Goal: Task Accomplishment & Management: Manage account settings

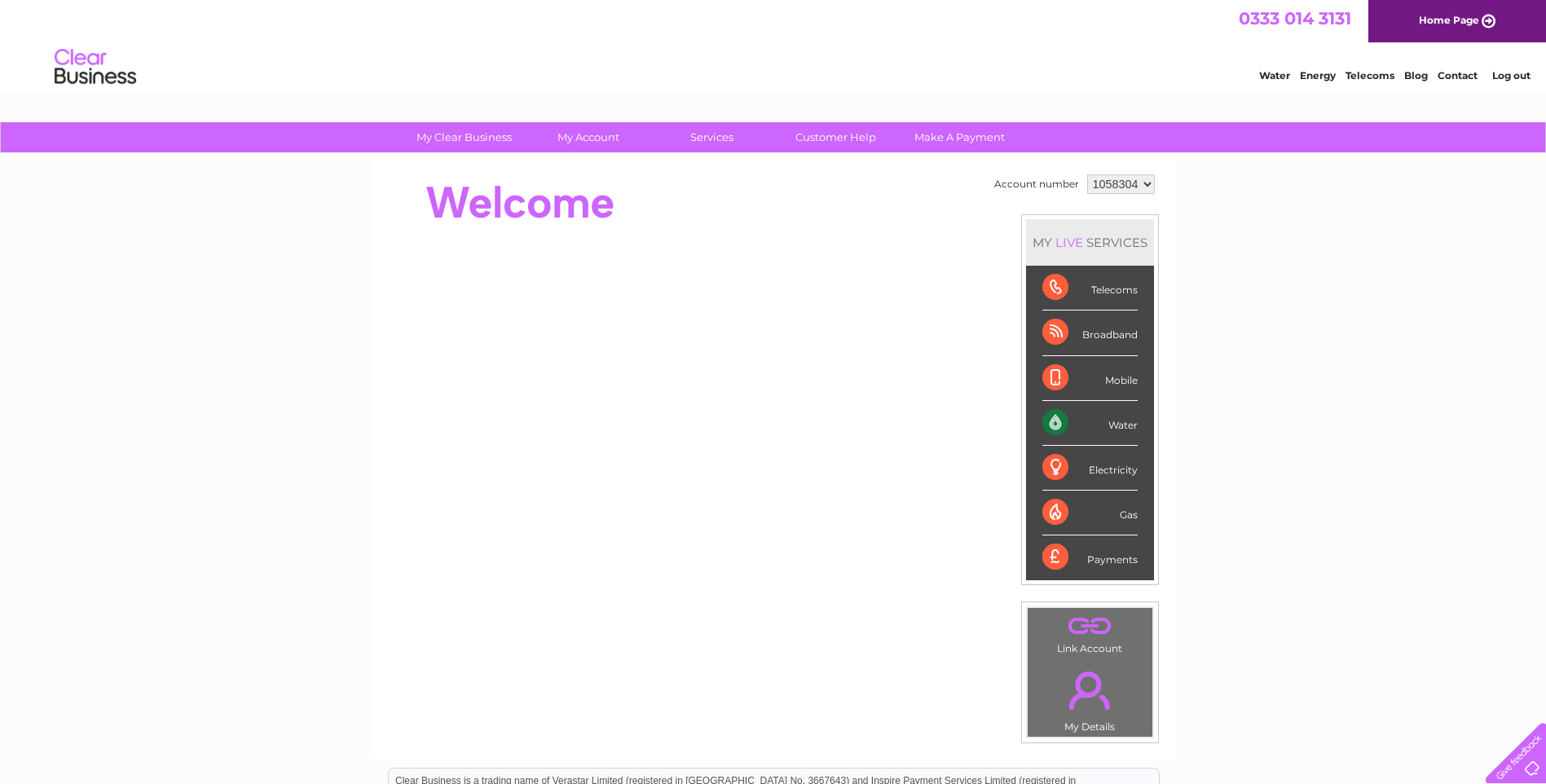
click at [1144, 183] on select "1058304" at bounding box center [1121, 184] width 68 height 19
click at [1174, 192] on div "Account number 1058304 MY LIVE SERVICES Telecoms Broadband Mobile Water Electri…" at bounding box center [773, 456] width 807 height 605
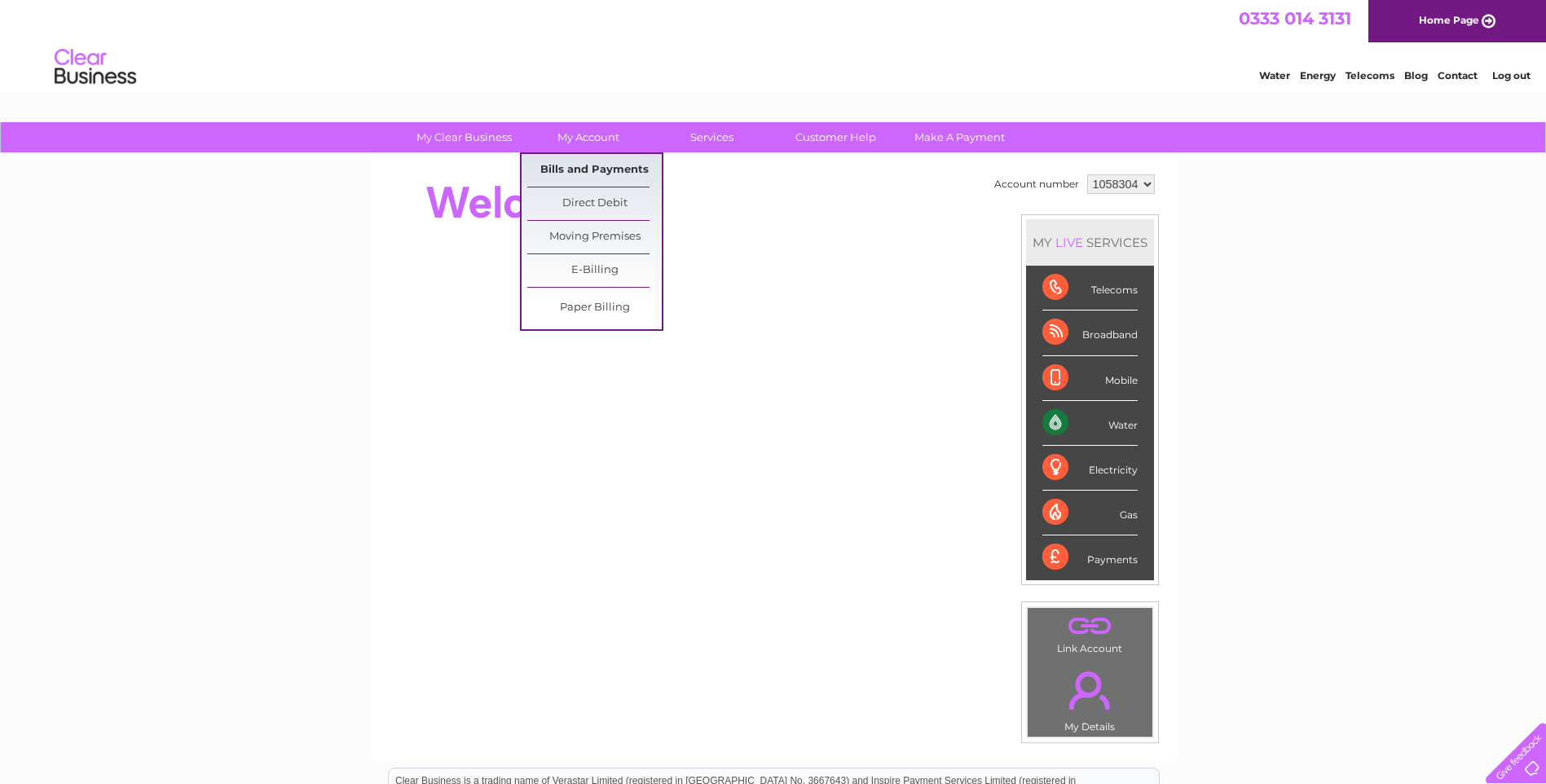
click at [607, 161] on link "Bills and Payments" at bounding box center [594, 170] width 134 height 33
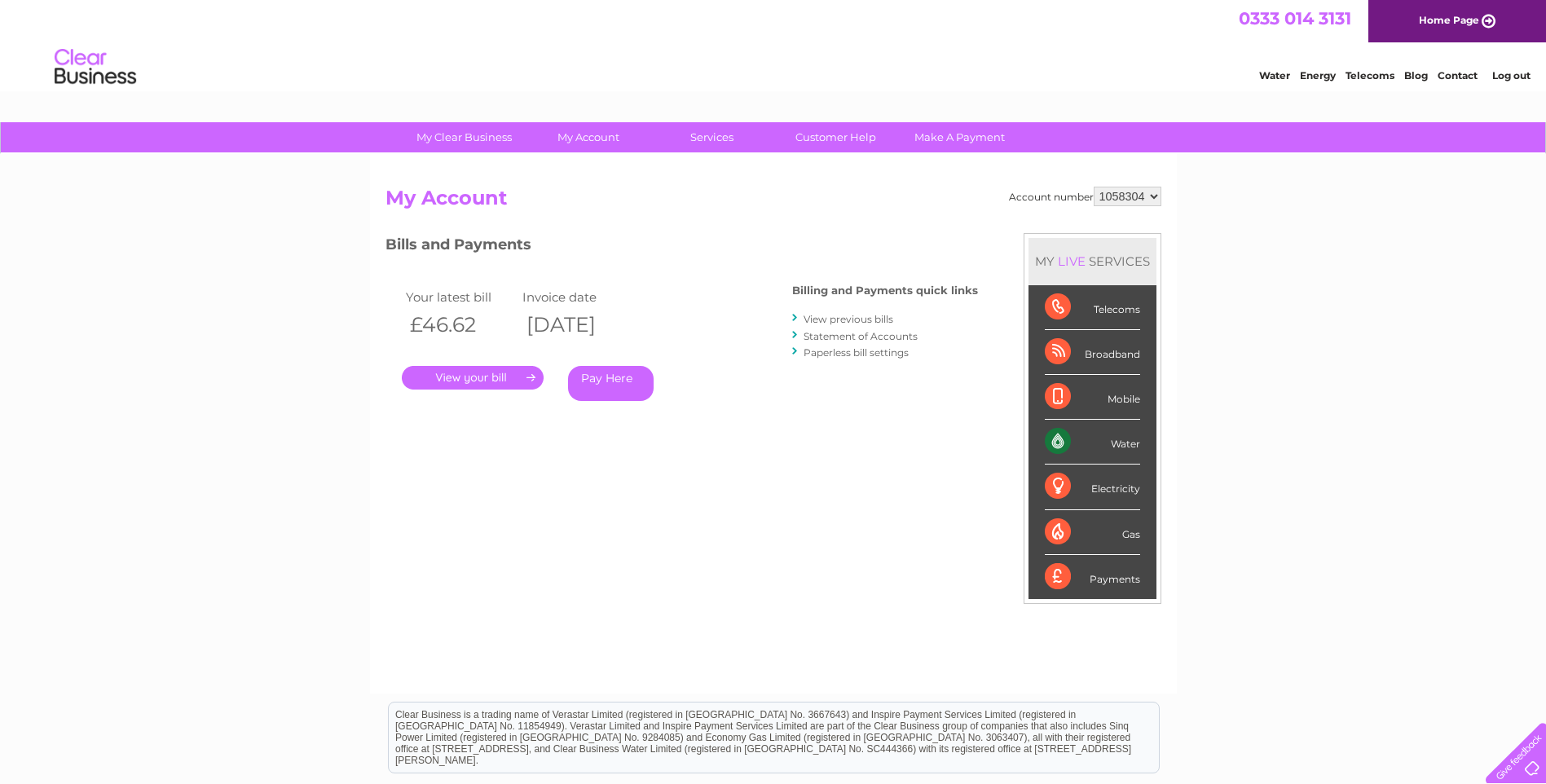
click at [495, 379] on link "." at bounding box center [473, 377] width 142 height 23
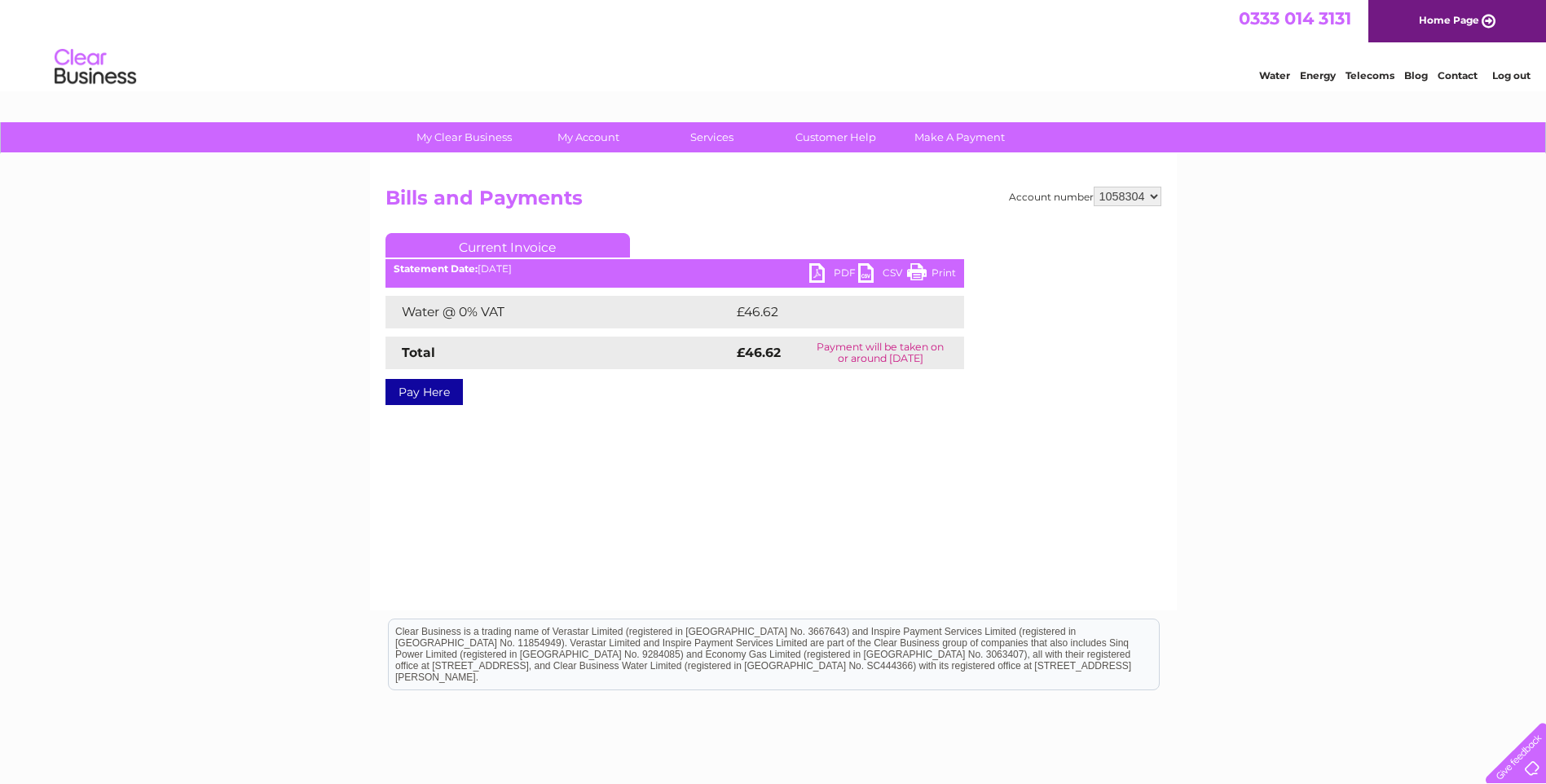
click at [827, 268] on link "PDF" at bounding box center [834, 275] width 49 height 23
click at [1449, 402] on div "My Clear Business Login Details My Details My Preferences Link Account My Accou…" at bounding box center [773, 506] width 1546 height 766
click at [1064, 470] on div "Account number 1058304 Bills and Payments Current Invoice PDF CSV Print £46.62" at bounding box center [773, 381] width 807 height 456
